Goal: Find specific page/section: Find specific page/section

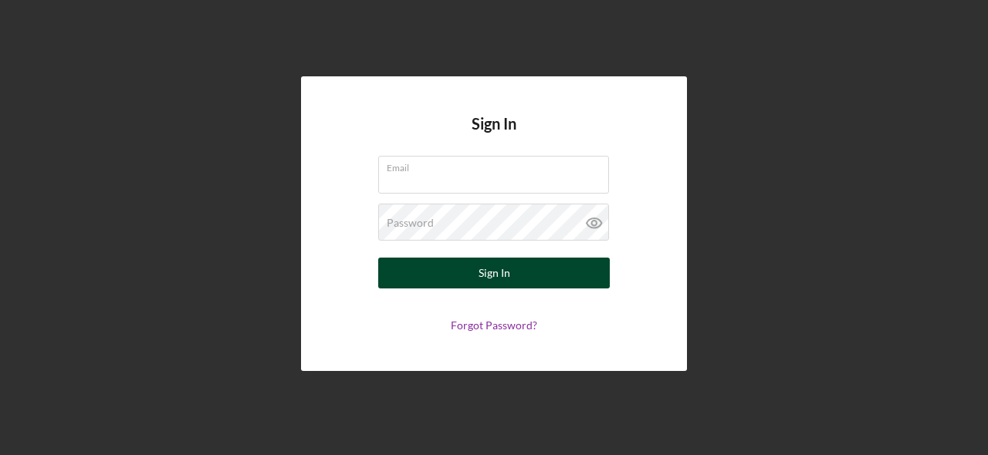
type input "[EMAIL_ADDRESS][DOMAIN_NAME]"
click at [498, 270] on div "Sign In" at bounding box center [494, 273] width 32 height 31
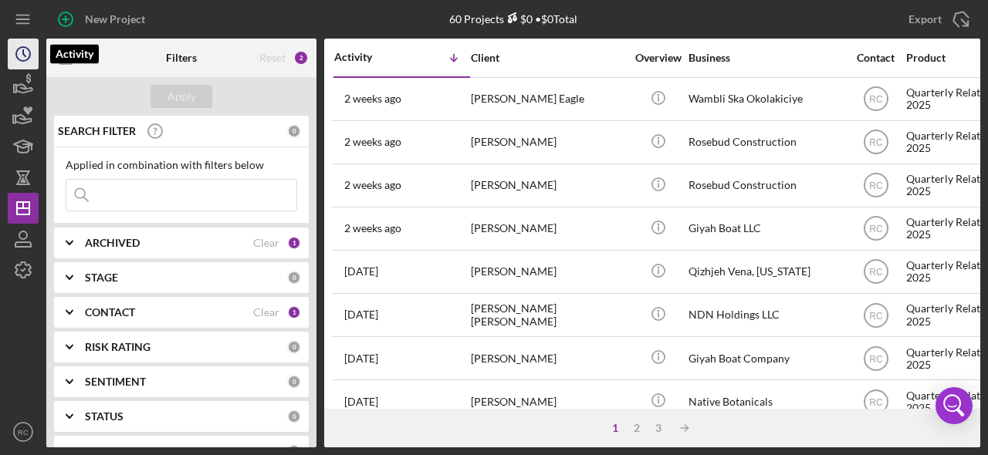
click at [19, 50] on icon "Icon/History" at bounding box center [23, 54] width 39 height 39
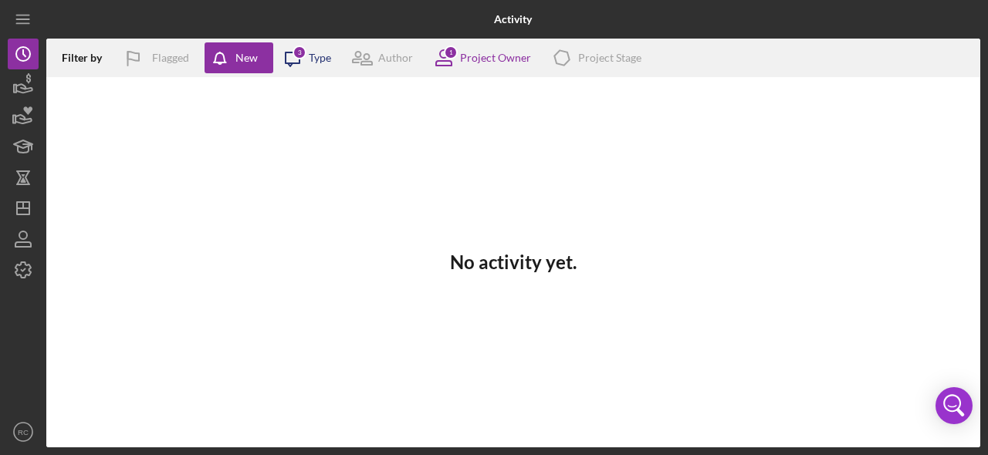
click at [312, 59] on div "Type" at bounding box center [320, 58] width 22 height 12
click at [25, 22] on icon "Icon/Menu" at bounding box center [23, 19] width 35 height 35
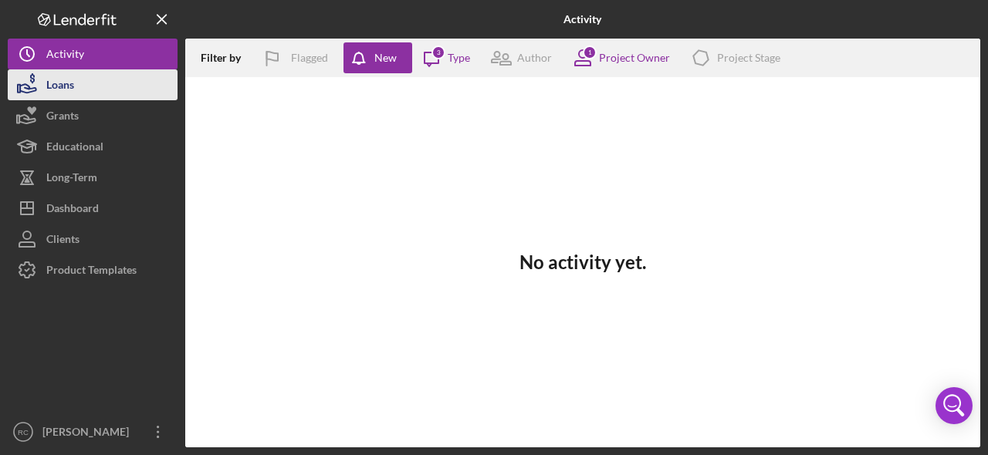
click at [73, 79] on div "Loans" at bounding box center [60, 86] width 28 height 35
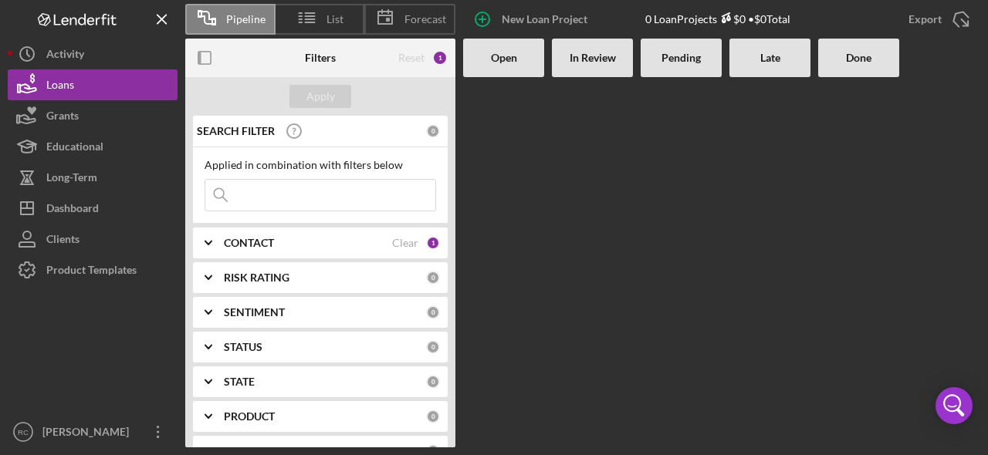
click at [287, 187] on input at bounding box center [320, 195] width 230 height 31
type input "chugach"
click at [504, 62] on b "Open" at bounding box center [504, 58] width 26 height 12
click at [326, 15] on span "List" at bounding box center [334, 19] width 17 height 12
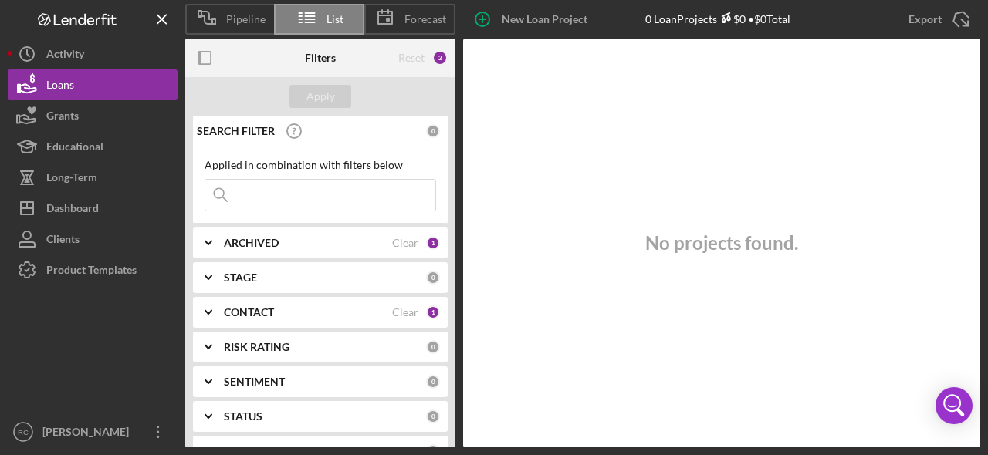
click at [235, 249] on b "ARCHIVED" at bounding box center [251, 243] width 55 height 12
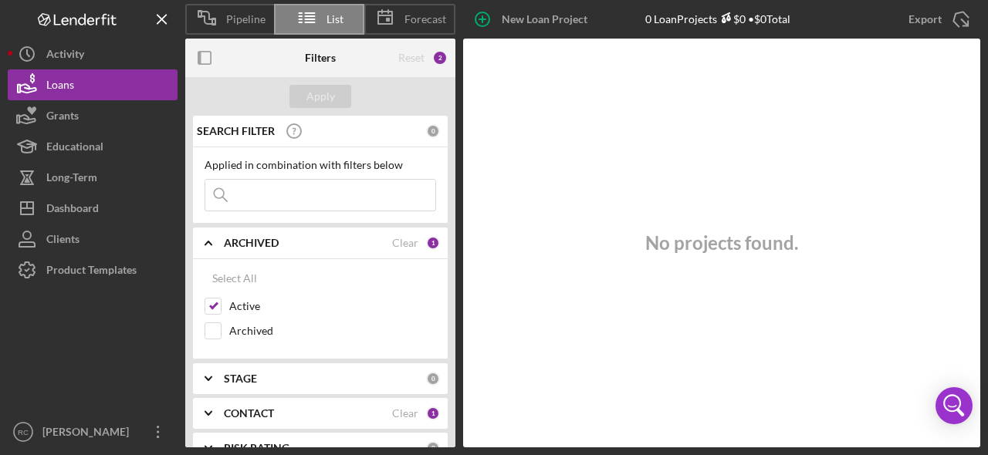
click at [211, 245] on polyline at bounding box center [208, 243] width 6 height 3
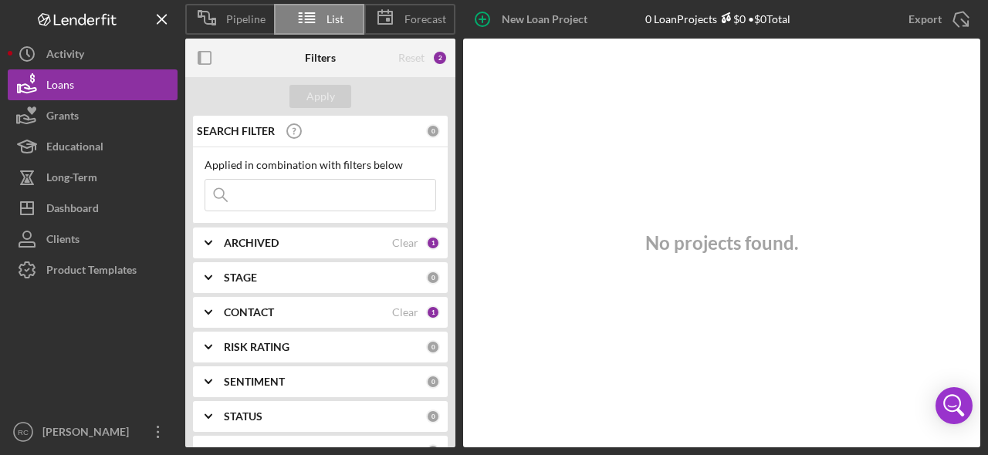
click at [208, 310] on icon "Icon/Expander" at bounding box center [208, 312] width 39 height 39
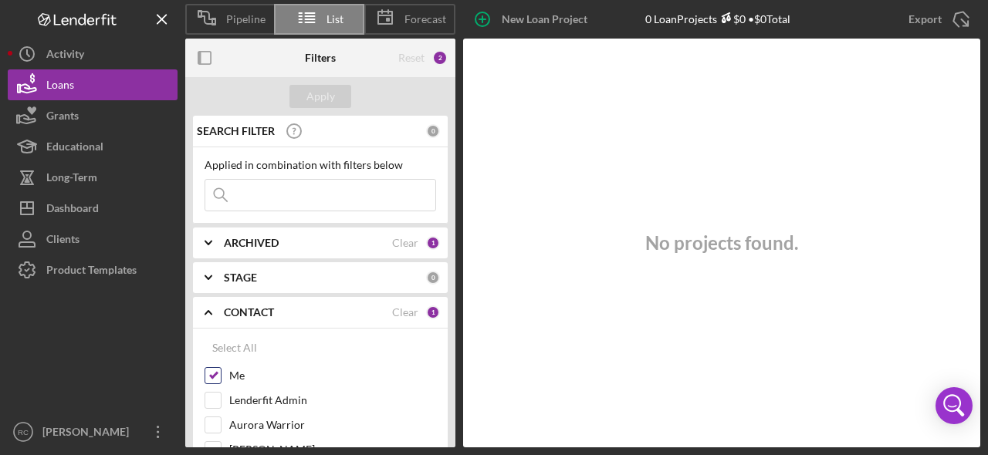
click at [218, 376] on input "Me" at bounding box center [212, 375] width 15 height 15
checkbox input "false"
click at [340, 94] on button "Apply" at bounding box center [320, 96] width 62 height 23
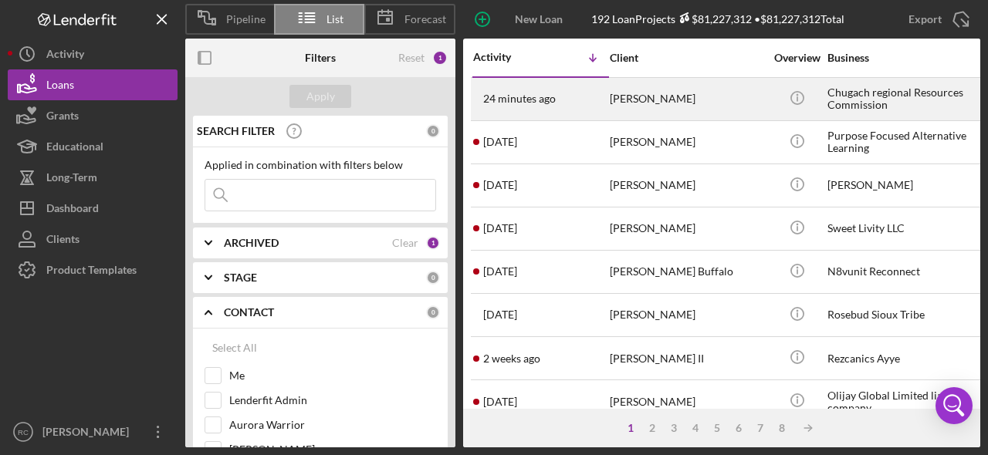
click at [905, 102] on div "Chugach regional Resources Commission" at bounding box center [904, 99] width 154 height 41
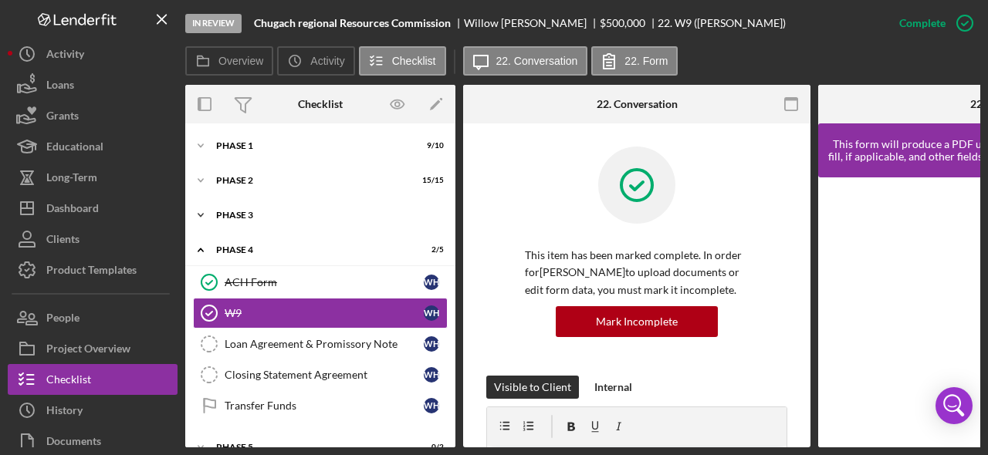
scroll to position [29, 0]
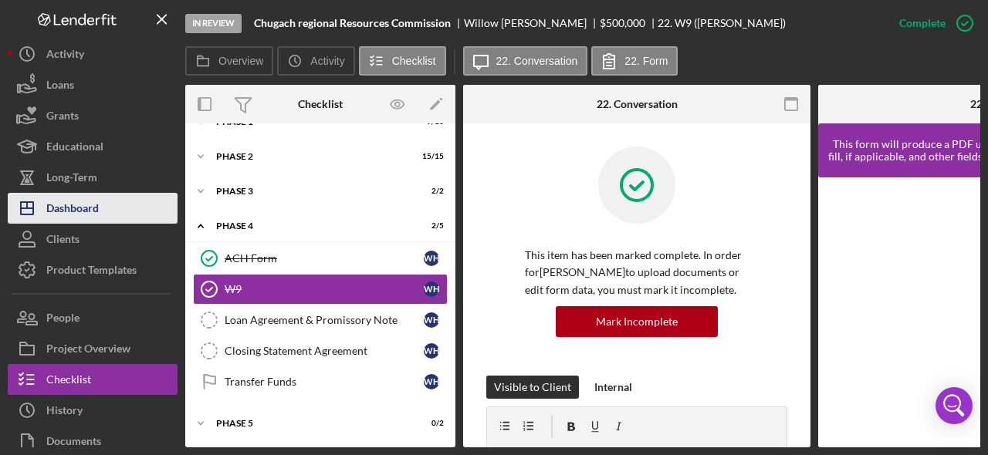
click at [96, 215] on div "Dashboard" at bounding box center [72, 210] width 52 height 35
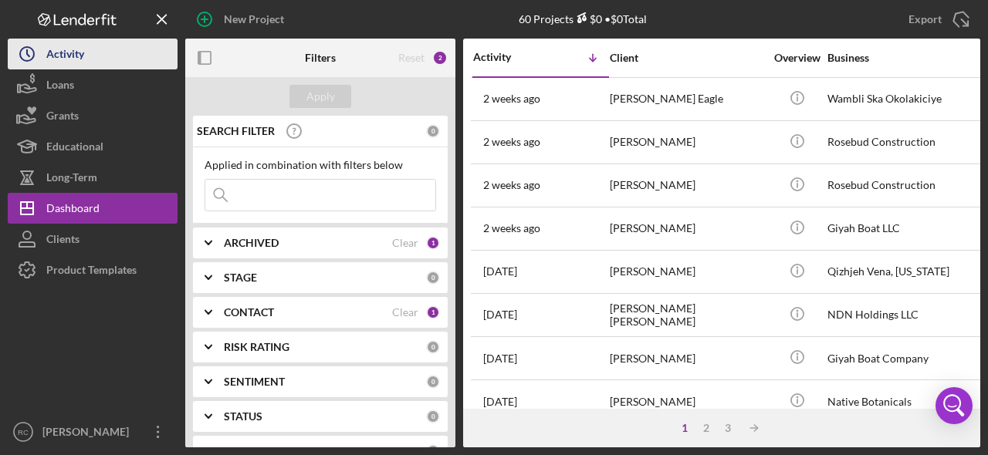
click at [113, 45] on button "Icon/History Activity" at bounding box center [93, 54] width 170 height 31
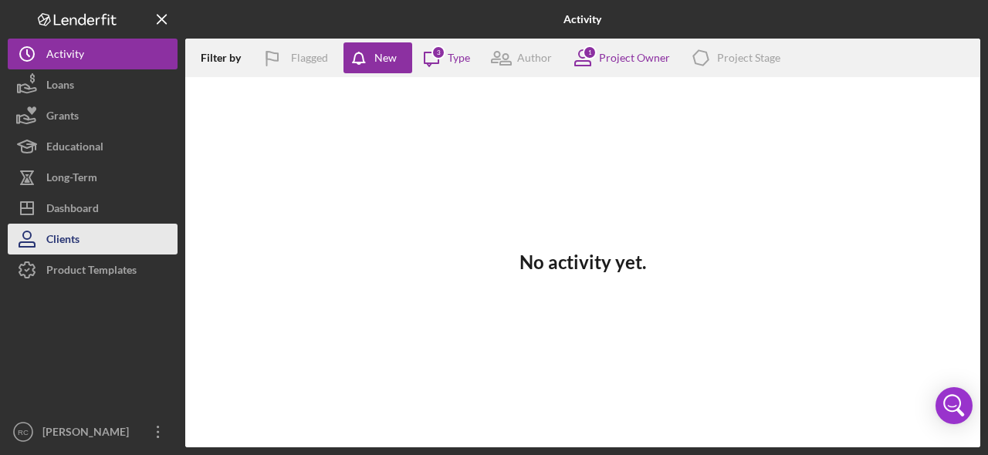
click at [77, 245] on div "Clients" at bounding box center [62, 241] width 33 height 35
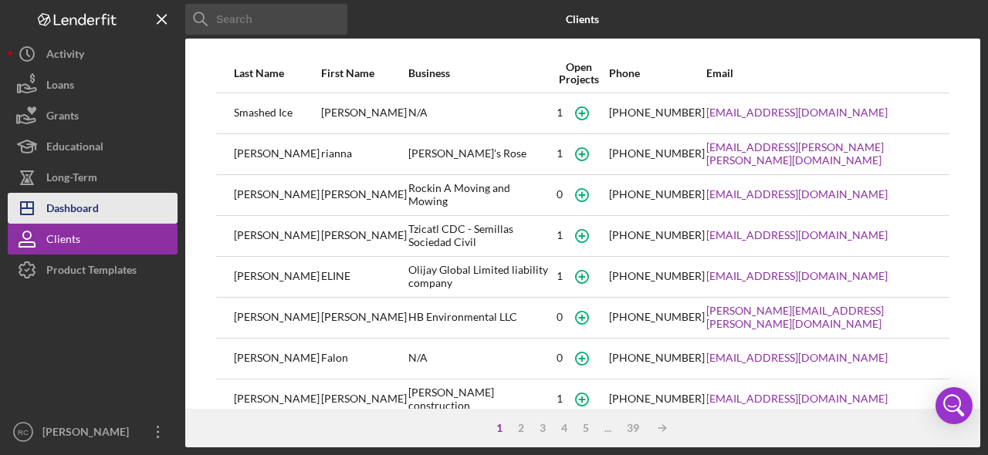
click at [108, 199] on button "Icon/Dashboard Dashboard" at bounding box center [93, 208] width 170 height 31
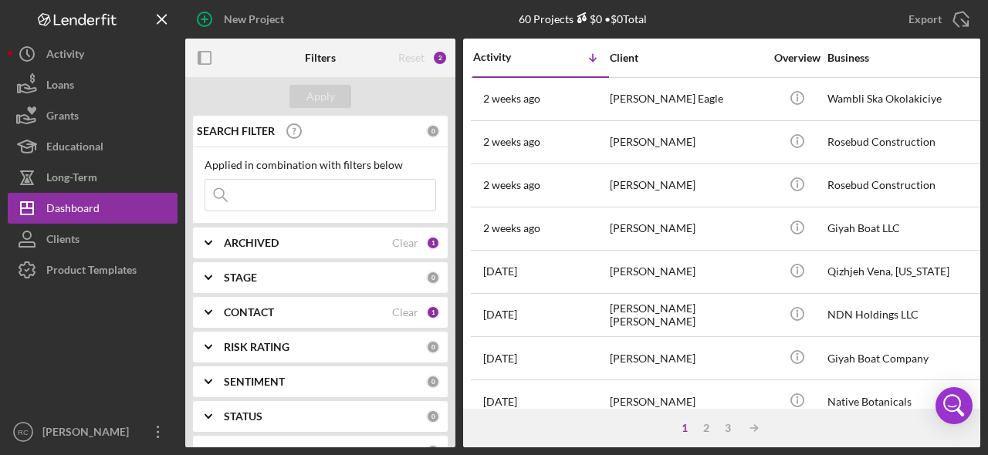
click at [212, 316] on icon "Icon/Expander" at bounding box center [208, 312] width 39 height 39
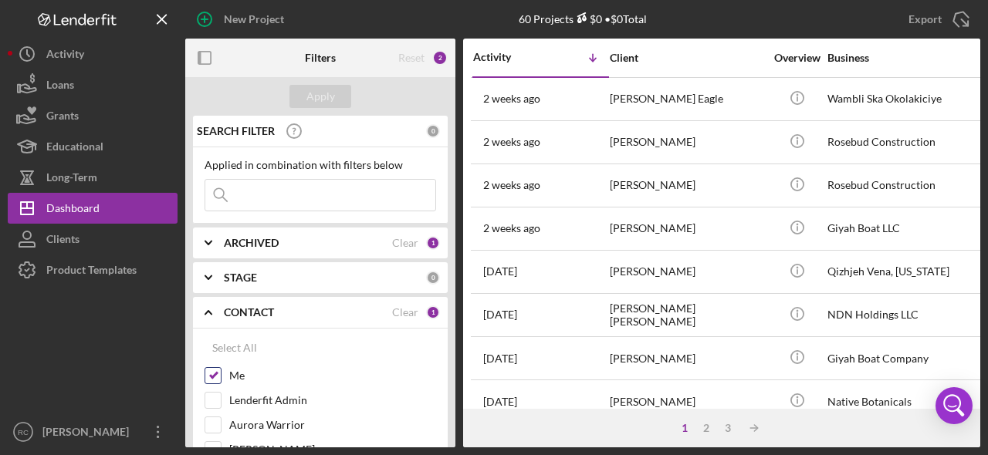
click at [221, 372] on div "Me" at bounding box center [319, 379] width 231 height 25
click at [218, 373] on input "Me" at bounding box center [212, 375] width 15 height 15
checkbox input "false"
click at [299, 191] on input at bounding box center [320, 195] width 230 height 31
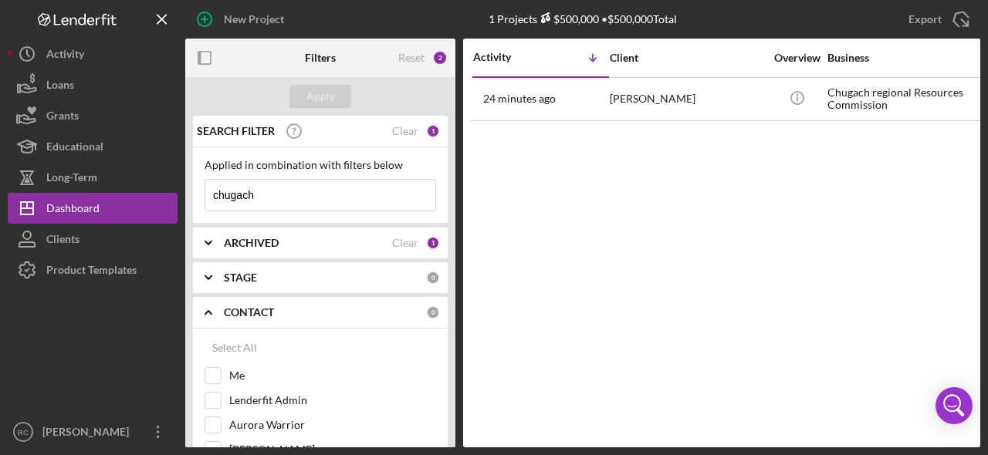
type input "chugach"
